Goal: Task Accomplishment & Management: Use online tool/utility

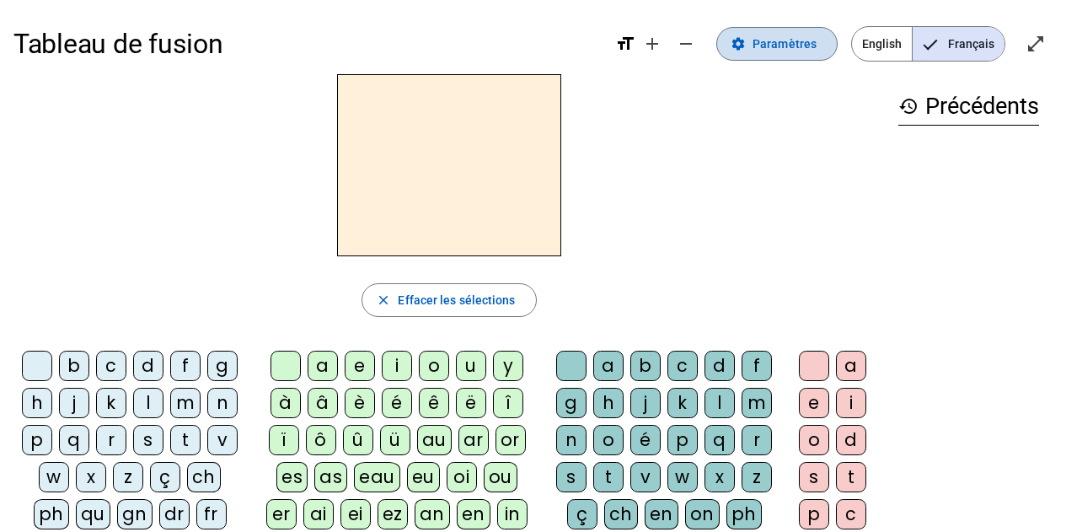
click at [788, 51] on span "Paramètres" at bounding box center [785, 44] width 64 height 20
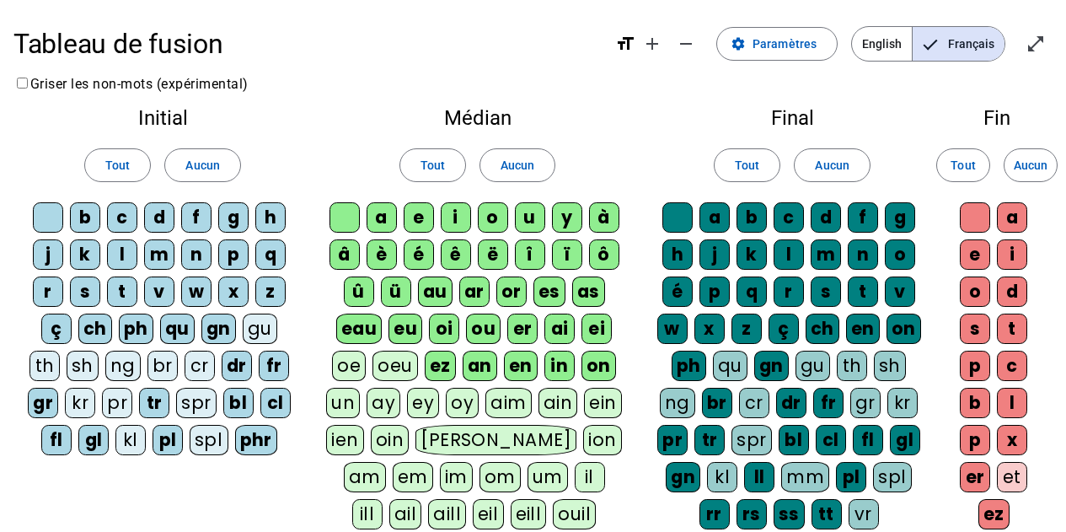
click at [58, 321] on div "ç" at bounding box center [56, 328] width 30 height 30
click at [104, 326] on div "ch" at bounding box center [95, 328] width 34 height 30
click at [141, 324] on div "ph" at bounding box center [136, 328] width 35 height 30
click at [184, 320] on div "qu" at bounding box center [178, 328] width 35 height 30
click at [215, 321] on div "gn" at bounding box center [219, 328] width 35 height 30
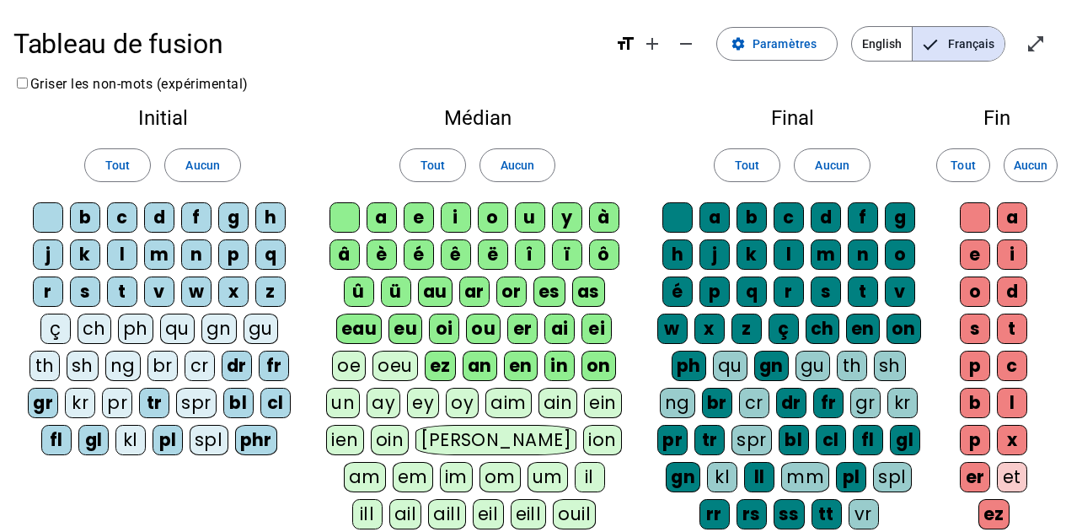
click at [231, 356] on div "dr" at bounding box center [237, 366] width 30 height 30
click at [288, 366] on letter-bubble "fr" at bounding box center [277, 369] width 37 height 37
click at [276, 367] on div "fr" at bounding box center [274, 366] width 30 height 30
click at [280, 402] on div "cl" at bounding box center [275, 403] width 30 height 30
click at [275, 367] on div "fr" at bounding box center [274, 366] width 30 height 30
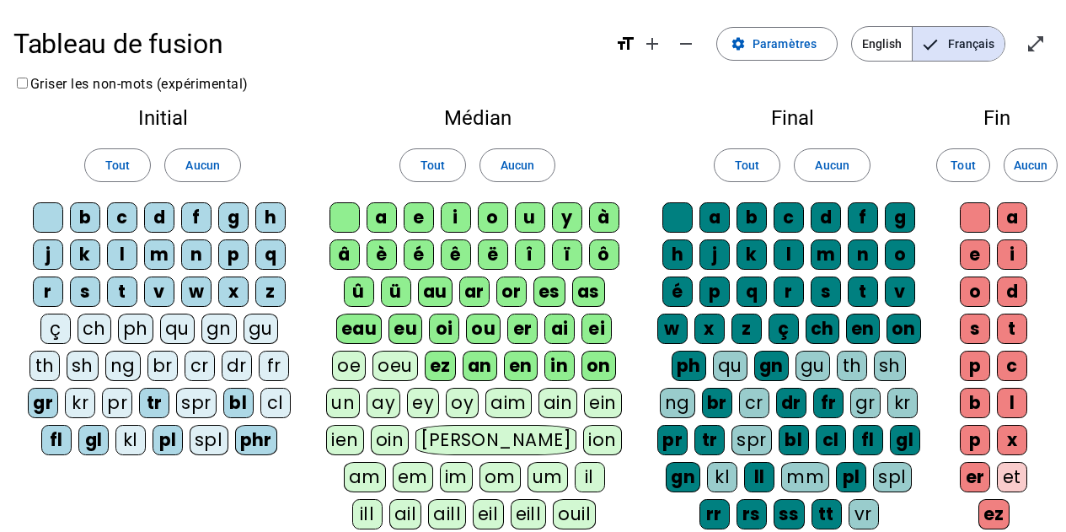
click at [228, 405] on div "bl" at bounding box center [238, 403] width 30 height 30
click at [155, 404] on div "tr" at bounding box center [154, 403] width 30 height 30
click at [169, 431] on div "pl" at bounding box center [168, 440] width 30 height 30
drag, startPoint x: 274, startPoint y: 441, endPoint x: 263, endPoint y: 442, distance: 11.1
click at [271, 442] on div "phr" at bounding box center [256, 440] width 43 height 30
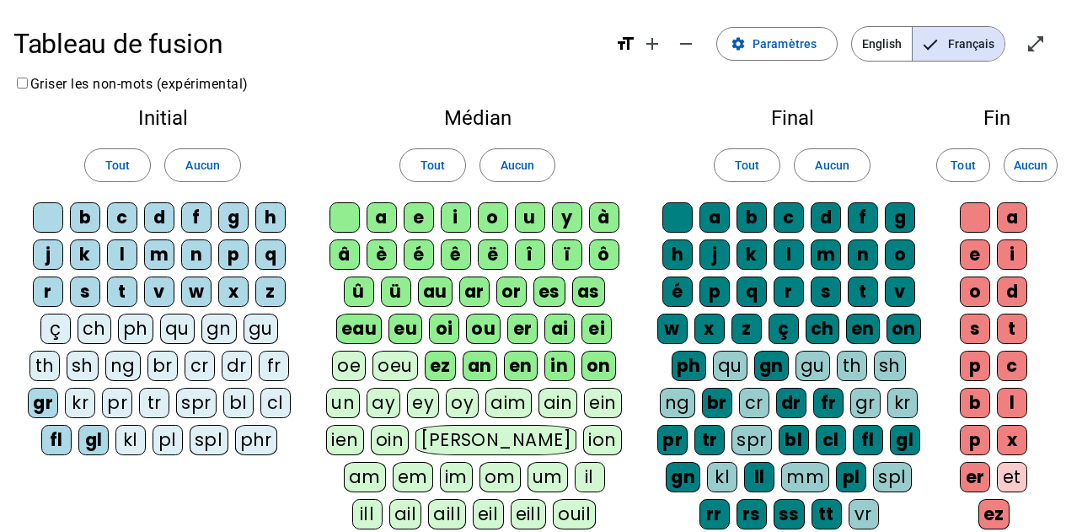
drag, startPoint x: 98, startPoint y: 437, endPoint x: 80, endPoint y: 442, distance: 18.4
click at [97, 438] on div "gl" at bounding box center [93, 440] width 30 height 30
drag, startPoint x: 62, startPoint y: 439, endPoint x: 47, endPoint y: 415, distance: 28.3
click at [64, 437] on div "fl" at bounding box center [56, 440] width 30 height 30
click at [44, 410] on div "gr" at bounding box center [43, 403] width 30 height 30
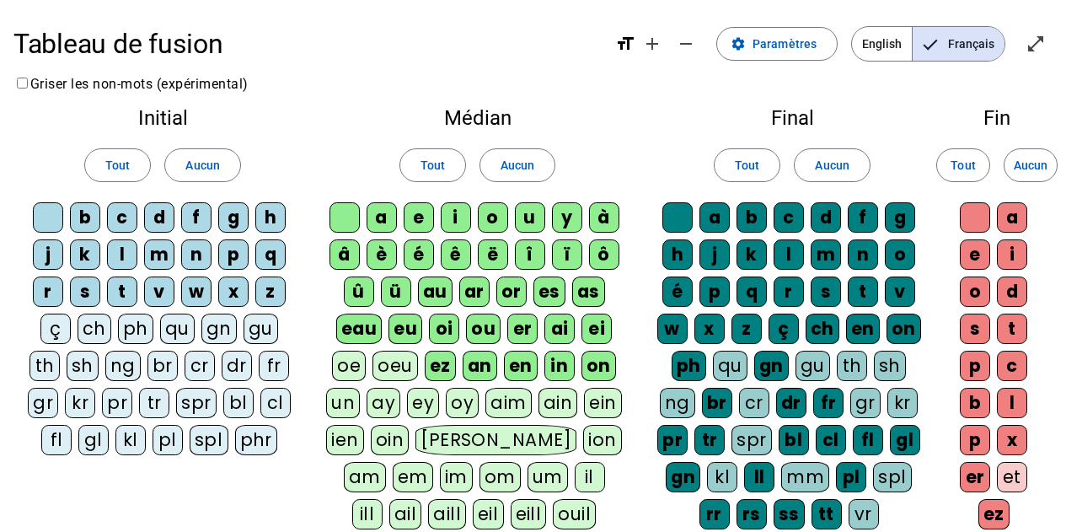
click at [367, 292] on div "û" at bounding box center [359, 291] width 30 height 30
click at [360, 292] on div "û" at bounding box center [359, 291] width 30 height 30
click at [356, 292] on div "û" at bounding box center [359, 291] width 30 height 30
click at [487, 167] on span at bounding box center [517, 165] width 74 height 40
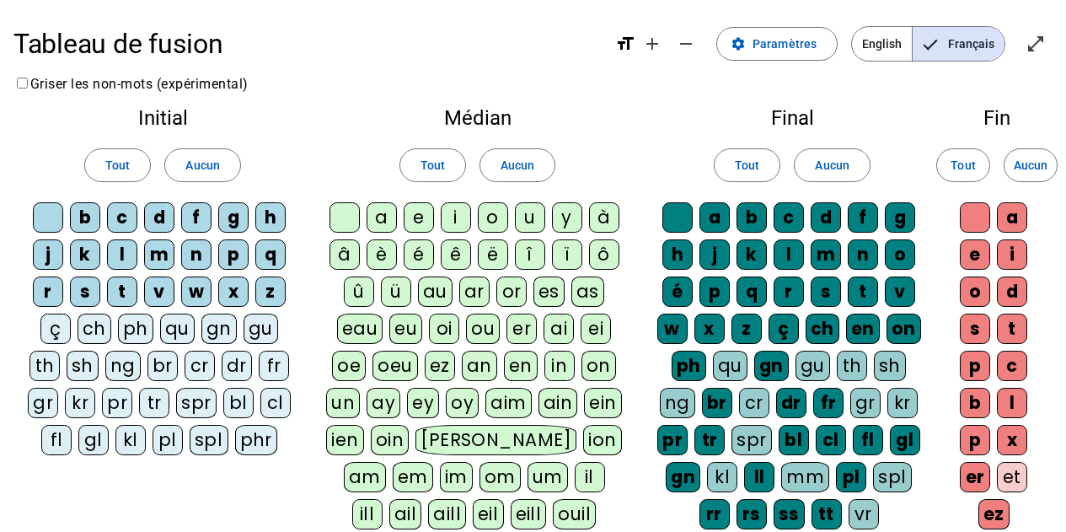
click at [426, 210] on div "e" at bounding box center [419, 217] width 30 height 30
click at [382, 214] on div "a" at bounding box center [382, 217] width 30 height 30
click at [447, 214] on div "i" at bounding box center [456, 217] width 30 height 30
click at [480, 211] on div "o" at bounding box center [493, 217] width 30 height 30
click at [527, 212] on div "u" at bounding box center [530, 217] width 30 height 30
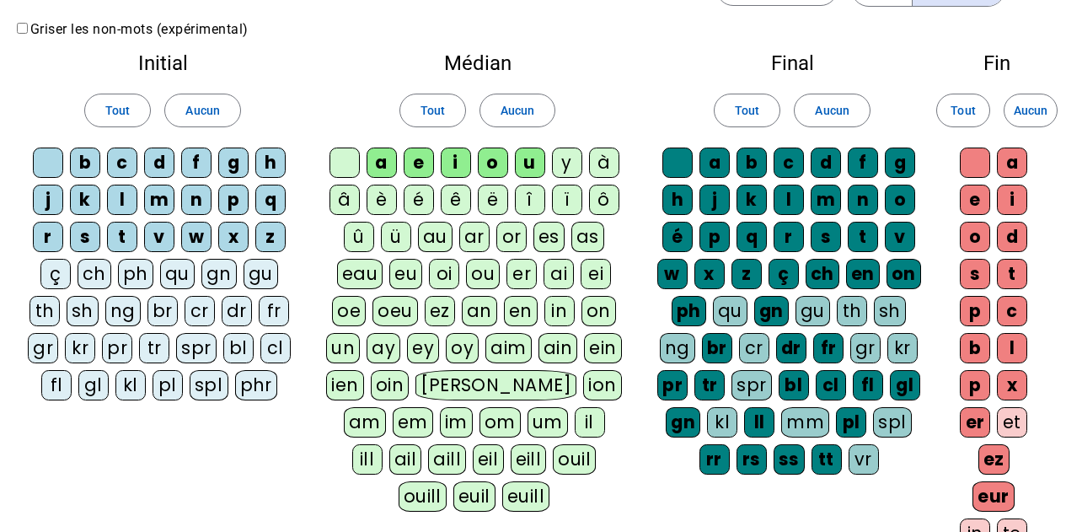
scroll to position [84, 0]
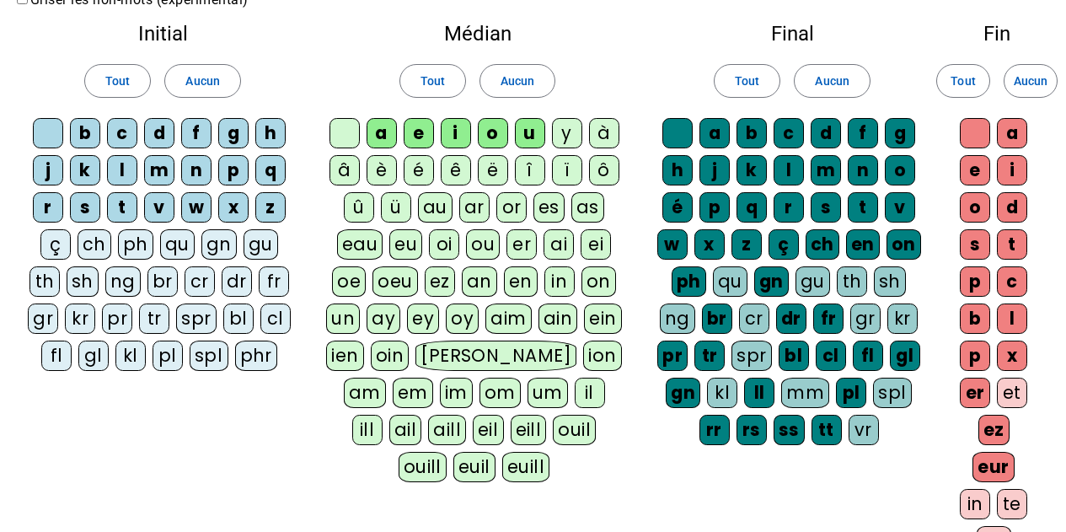
drag, startPoint x: 673, startPoint y: 279, endPoint x: 708, endPoint y: 274, distance: 34.9
click at [674, 278] on div "ph" at bounding box center [689, 281] width 35 height 30
click at [754, 276] on div "a b c d f g h j k l m n o é p q r s t v w x z ç ch en on ph qu gn gu th sh ng b…" at bounding box center [791, 285] width 271 height 334
click at [762, 278] on div "gn" at bounding box center [772, 281] width 35 height 30
click at [721, 319] on div "br" at bounding box center [717, 318] width 30 height 30
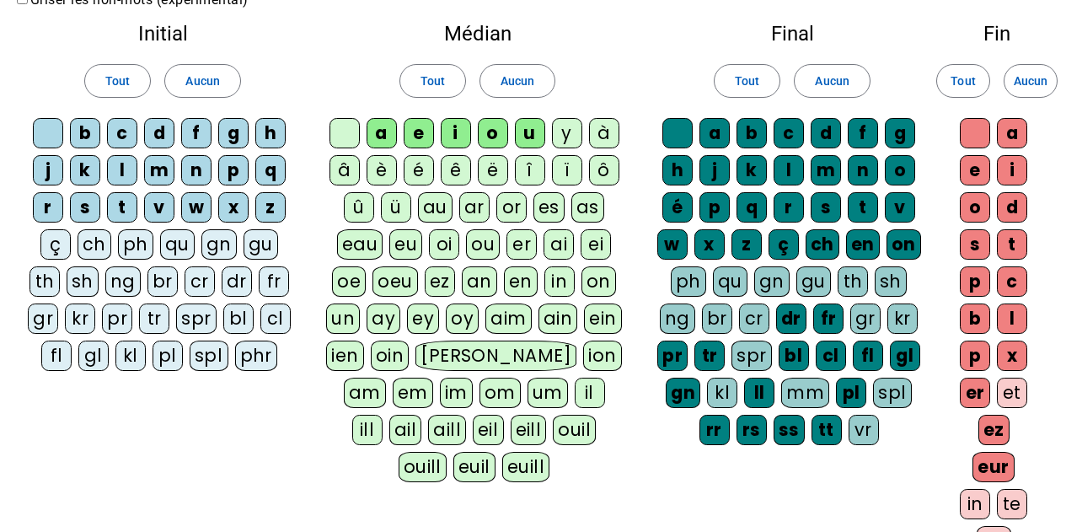
click at [803, 324] on div "dr" at bounding box center [791, 318] width 30 height 30
click at [817, 318] on div "fr" at bounding box center [828, 318] width 30 height 30
click at [693, 346] on letter-bubble "pr" at bounding box center [675, 358] width 37 height 37
click at [701, 348] on div "tr" at bounding box center [709, 355] width 30 height 30
click at [781, 349] on div "bl" at bounding box center [794, 355] width 30 height 30
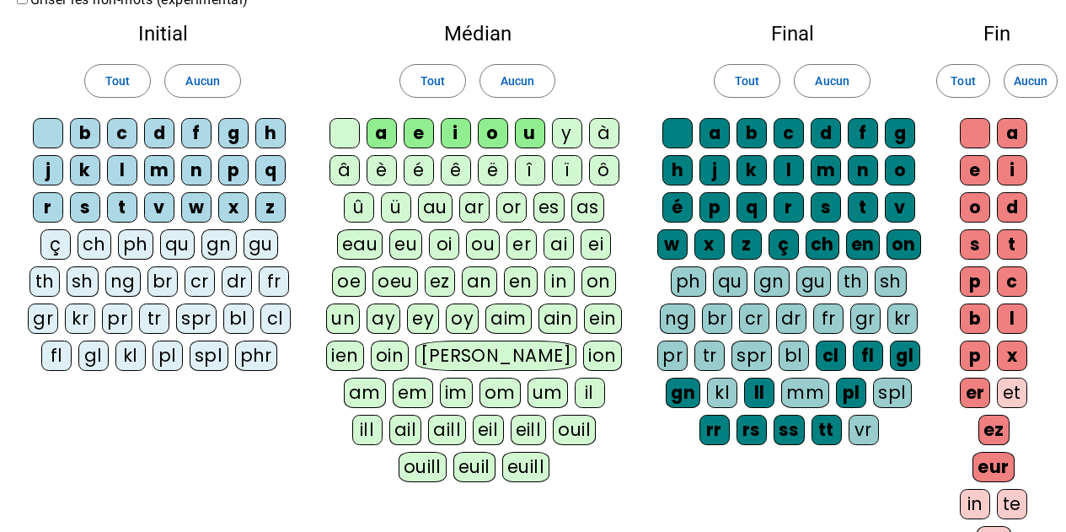
click at [818, 349] on div "cl" at bounding box center [831, 355] width 30 height 30
click at [860, 348] on div "fl" at bounding box center [868, 355] width 30 height 30
click at [914, 358] on div "gl" at bounding box center [905, 355] width 30 height 30
click at [853, 394] on div "pl" at bounding box center [851, 393] width 30 height 30
drag, startPoint x: 697, startPoint y: 389, endPoint x: 722, endPoint y: 385, distance: 25.6
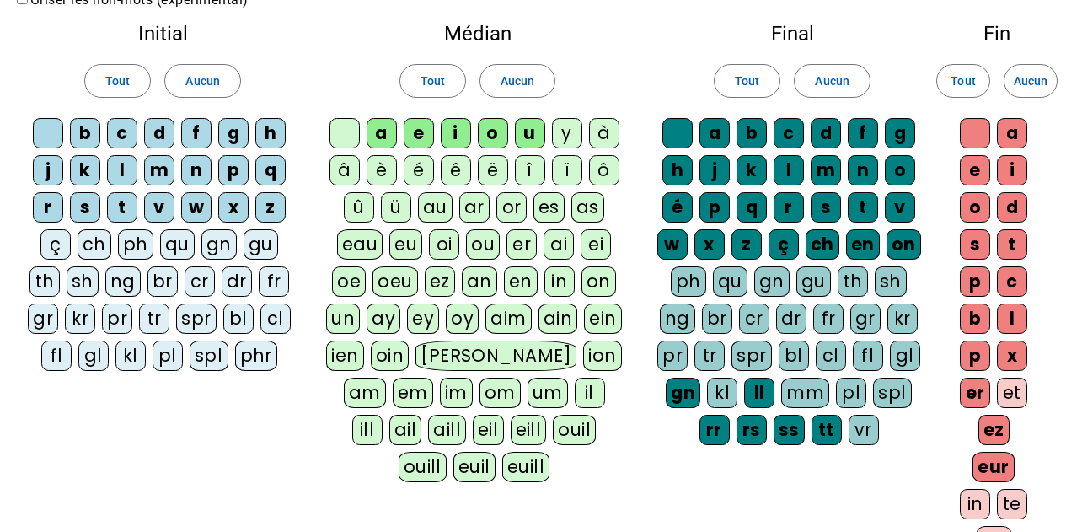
click at [698, 389] on div "gn" at bounding box center [683, 393] width 35 height 30
click at [755, 384] on div "ll" at bounding box center [760, 393] width 30 height 30
drag, startPoint x: 715, startPoint y: 422, endPoint x: 729, endPoint y: 421, distance: 13.6
click at [717, 422] on div "rr" at bounding box center [714, 430] width 30 height 30
click at [749, 419] on div "rs" at bounding box center [752, 430] width 30 height 30
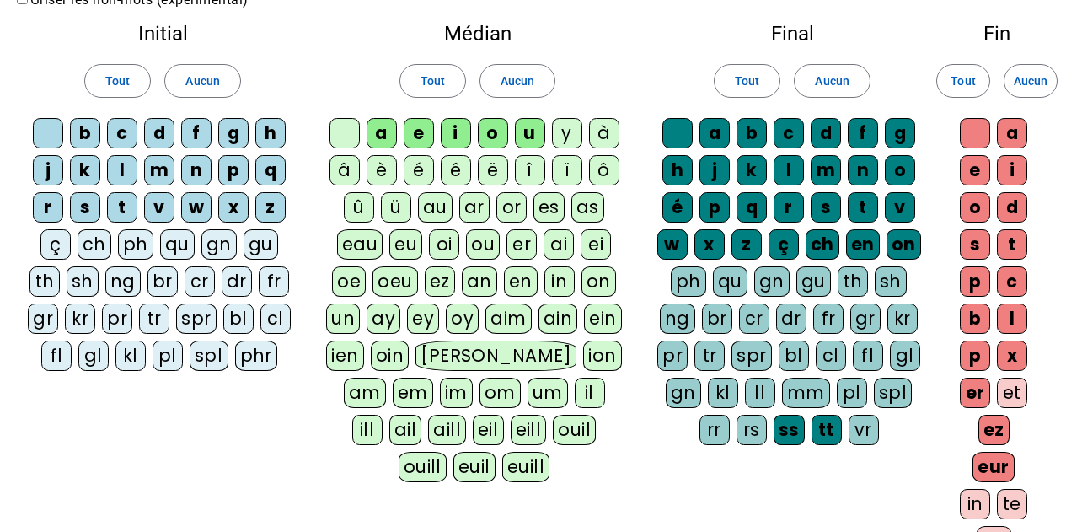
click at [774, 421] on div "ss" at bounding box center [789, 430] width 31 height 30
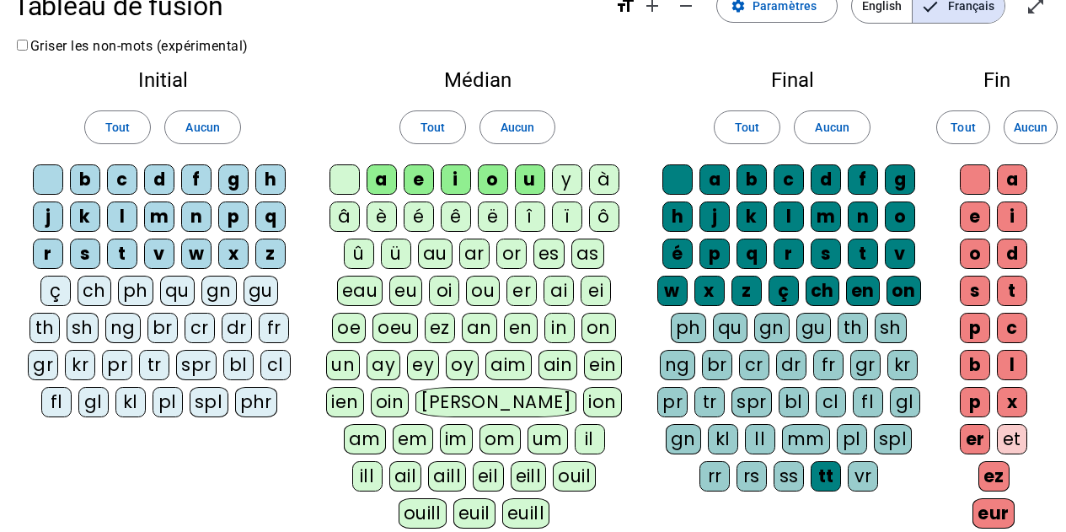
scroll to position [0, 0]
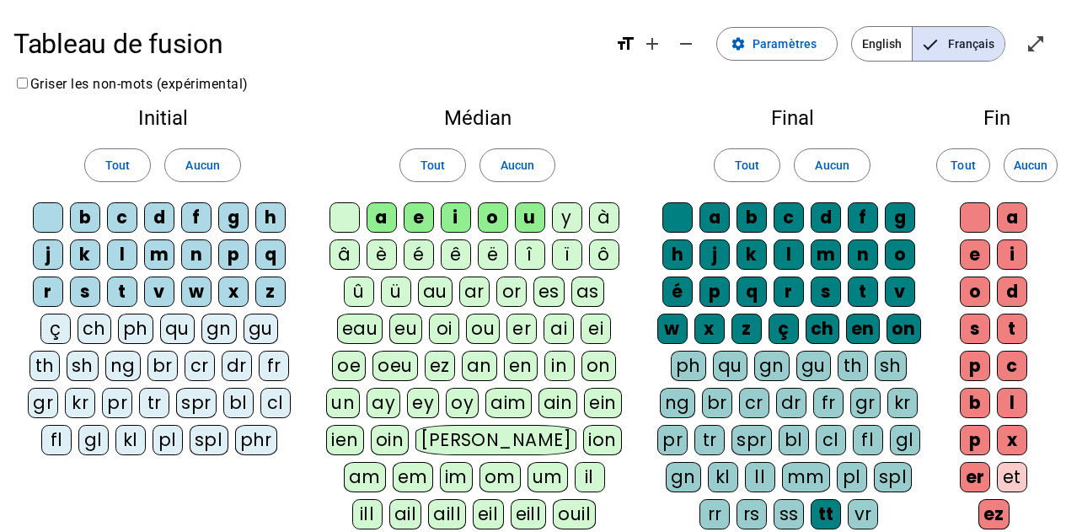
click at [830, 513] on div "tt" at bounding box center [826, 514] width 30 height 30
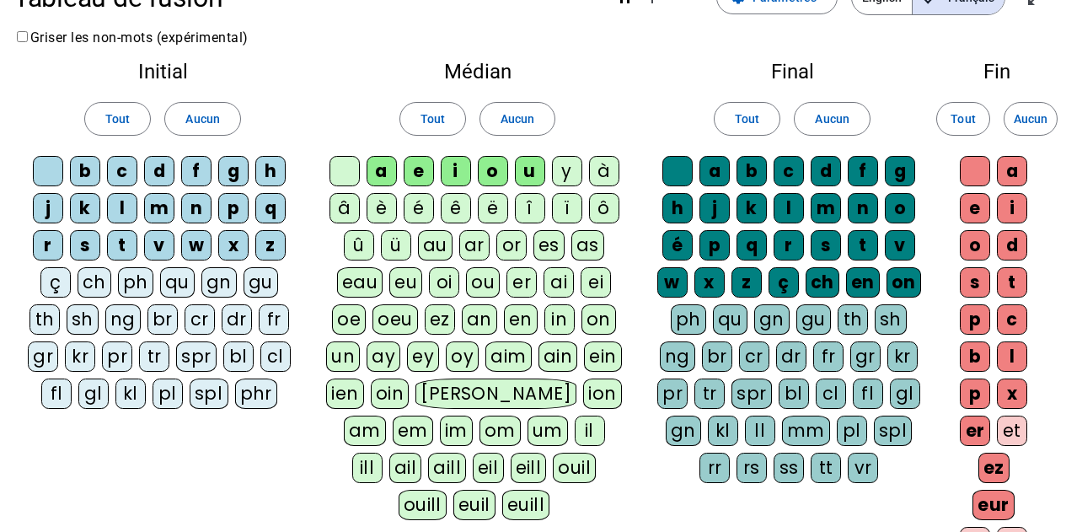
scroll to position [84, 0]
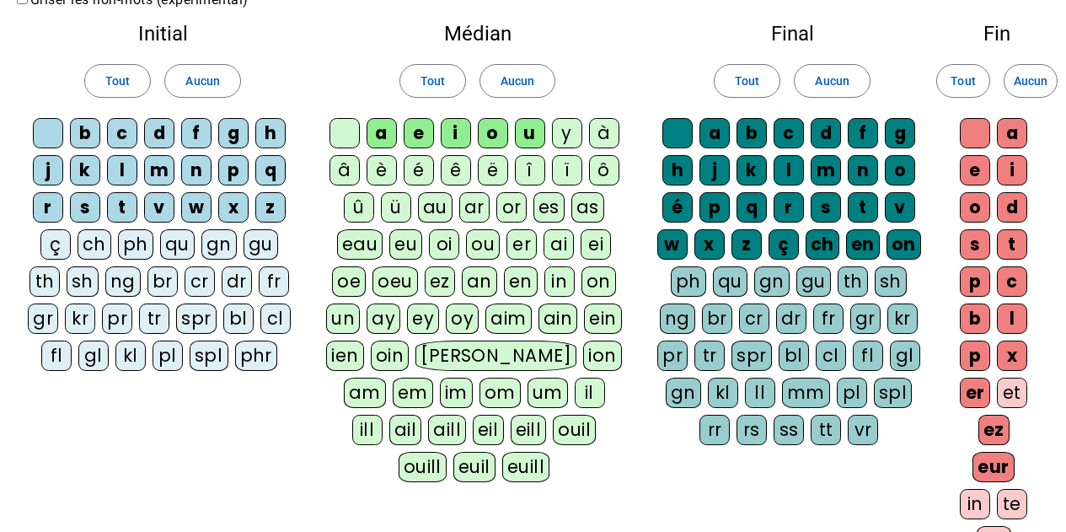
click at [993, 426] on div "ez" at bounding box center [993, 430] width 31 height 30
click at [1005, 472] on div "eur" at bounding box center [994, 467] width 42 height 30
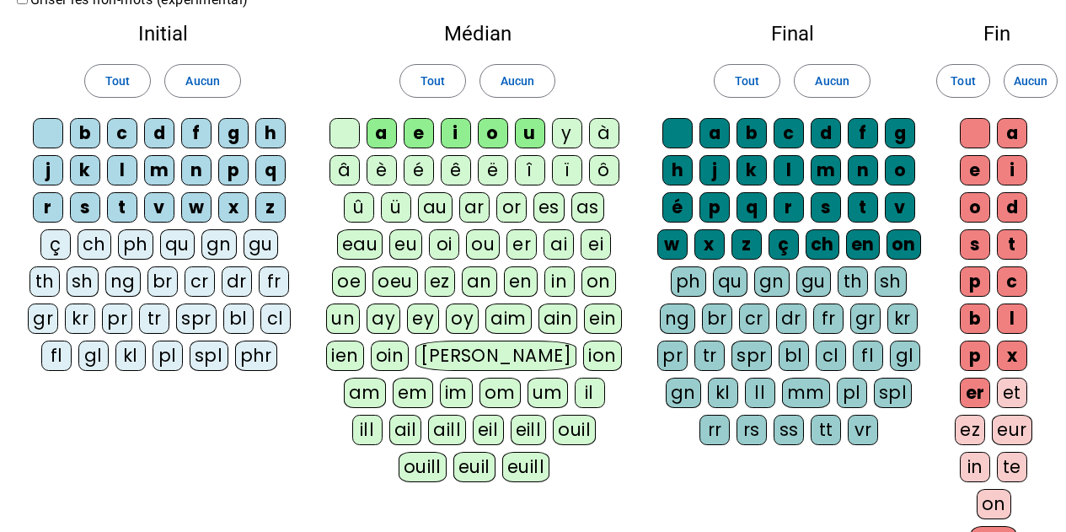
click at [971, 391] on div "er" at bounding box center [975, 393] width 30 height 30
click at [978, 356] on div "p" at bounding box center [975, 355] width 30 height 30
click at [988, 351] on div "p" at bounding box center [975, 355] width 30 height 30
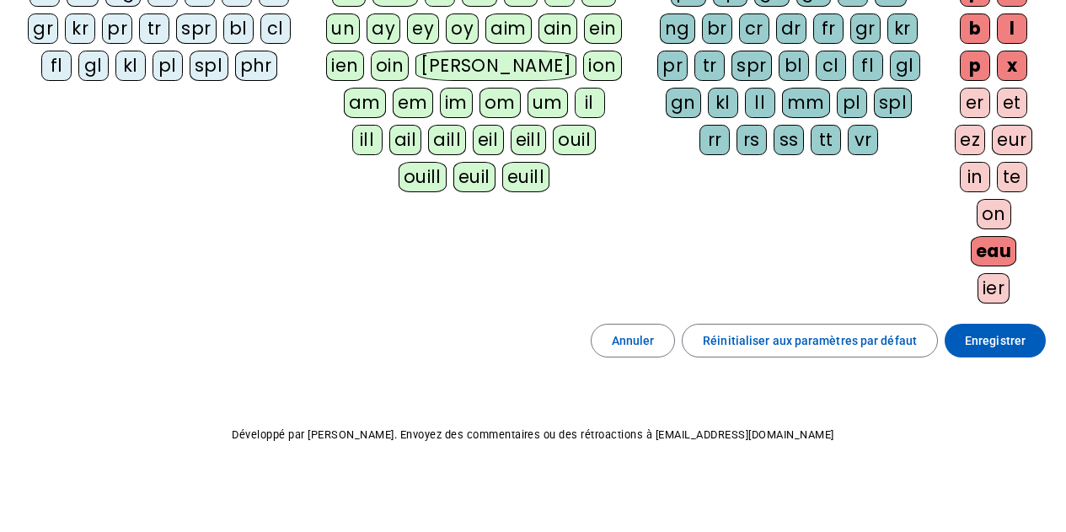
scroll to position [377, 0]
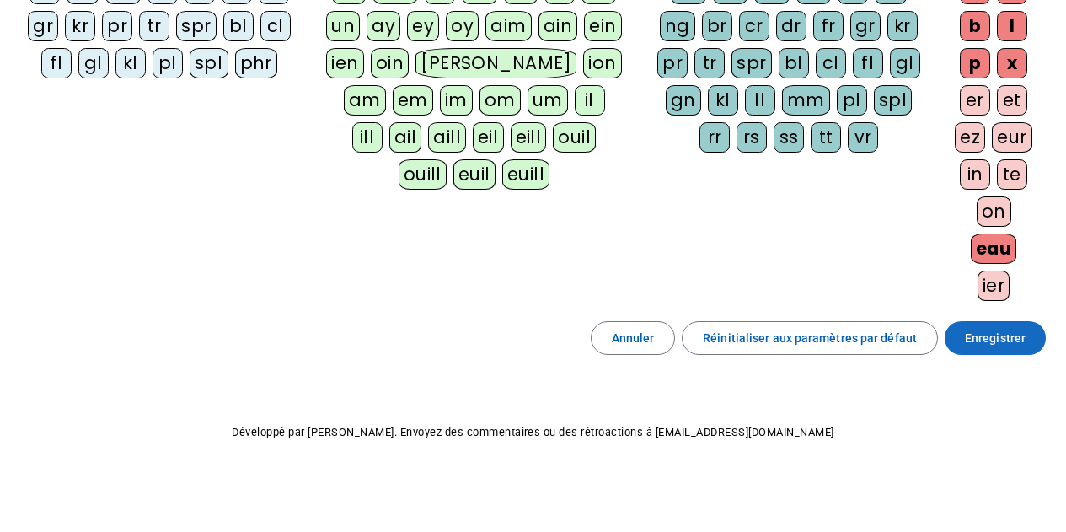
click at [958, 340] on span at bounding box center [995, 338] width 101 height 40
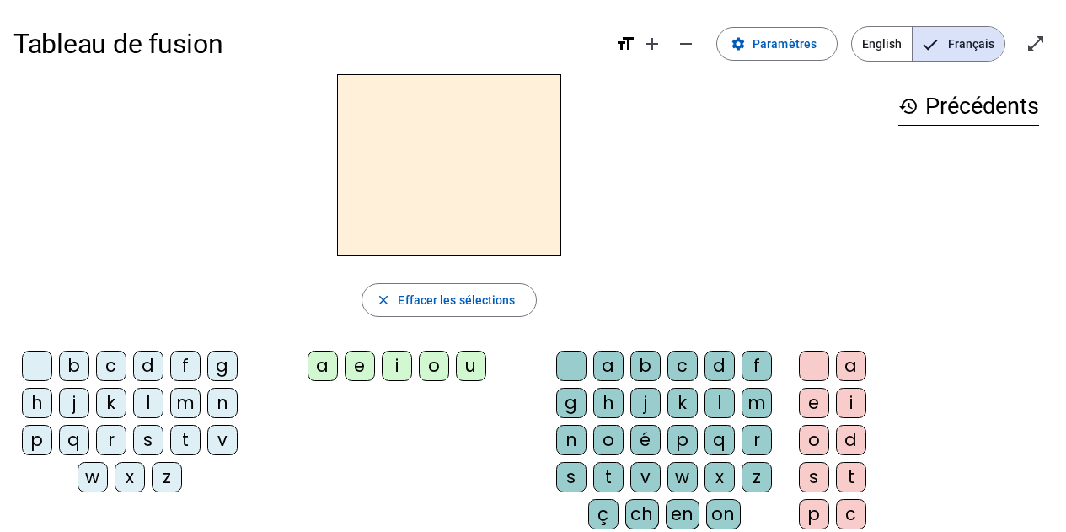
click at [150, 405] on div "l" at bounding box center [148, 403] width 30 height 30
click at [319, 357] on div "a" at bounding box center [323, 366] width 30 height 30
click at [353, 362] on div "e" at bounding box center [360, 366] width 30 height 30
click at [469, 378] on div "u" at bounding box center [471, 366] width 30 height 30
click at [190, 445] on div "t" at bounding box center [185, 440] width 30 height 30
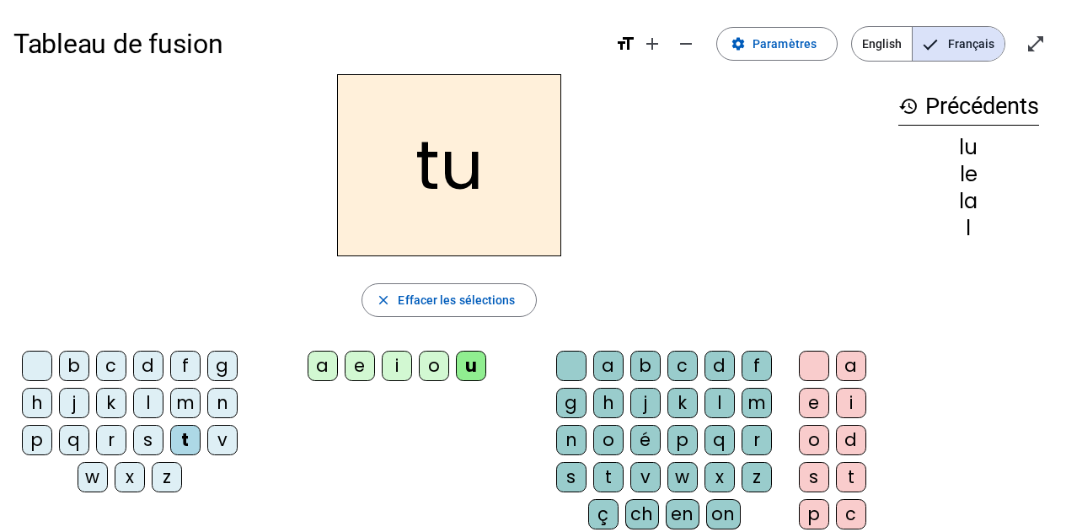
click at [365, 364] on div "e" at bounding box center [360, 366] width 30 height 30
click at [331, 370] on div "a" at bounding box center [323, 366] width 30 height 30
